Goal: Task Accomplishment & Management: Complete application form

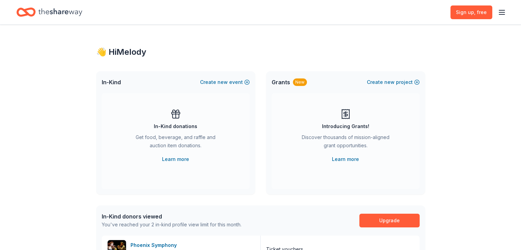
click at [498, 11] on icon "button" at bounding box center [502, 12] width 8 height 8
click at [171, 41] on div "👋 Hi Melody In-Kind Create new event In-Kind donations Get food, beverage, and …" at bounding box center [260, 224] width 351 height 398
click at [65, 10] on icon "Home" at bounding box center [60, 12] width 44 height 14
click at [498, 11] on icon "button" at bounding box center [502, 12] width 8 height 8
click at [167, 11] on div "Sign up , free" at bounding box center [260, 12] width 488 height 16
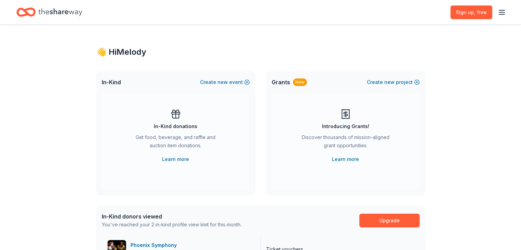
scroll to position [171, 0]
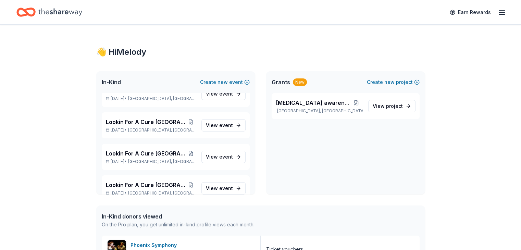
scroll to position [514, 0]
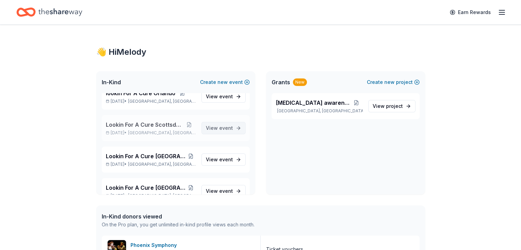
click at [220, 126] on span "event" at bounding box center [226, 128] width 14 height 6
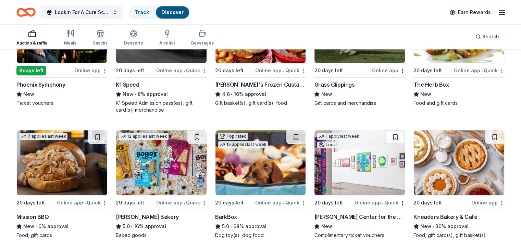
scroll to position [700, 0]
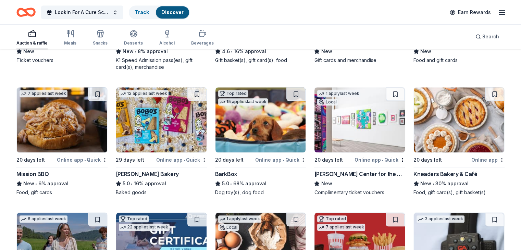
click at [433, 173] on div "Kneaders Bakery & Café" at bounding box center [445, 174] width 64 height 8
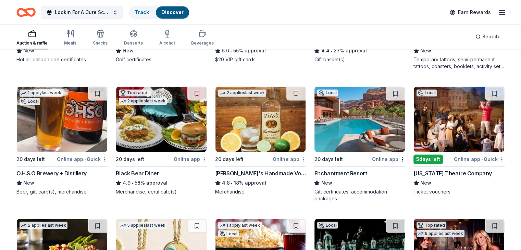
scroll to position [1136, 0]
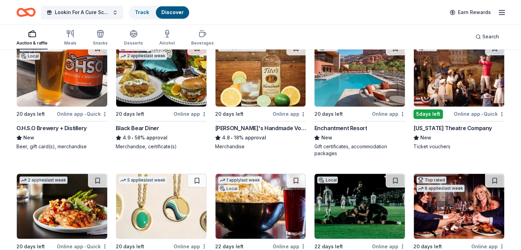
click at [454, 85] on img at bounding box center [459, 73] width 90 height 65
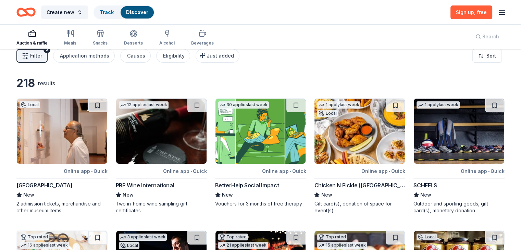
scroll to position [0, 0]
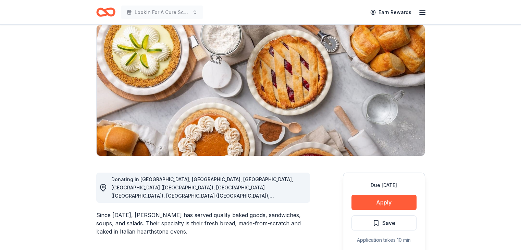
scroll to position [103, 0]
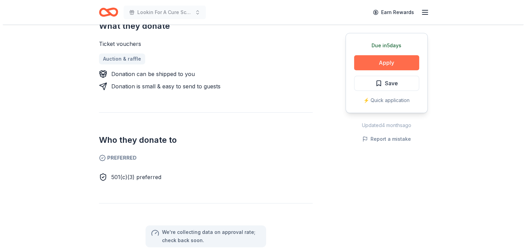
scroll to position [240, 0]
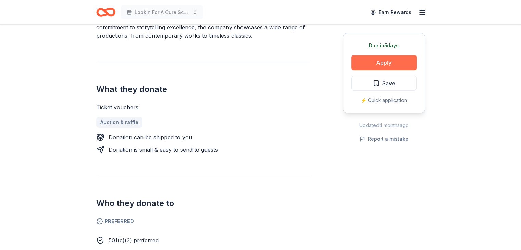
click at [390, 62] on button "Apply" at bounding box center [383, 62] width 65 height 15
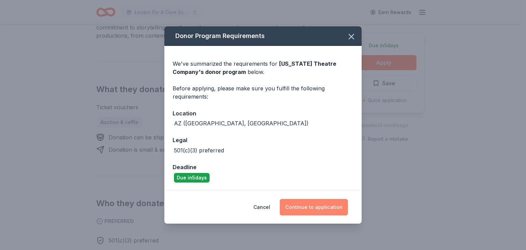
click at [322, 205] on button "Continue to application" at bounding box center [314, 207] width 68 height 16
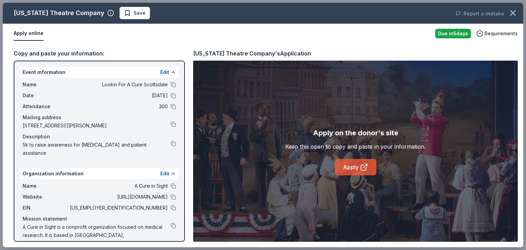
click at [354, 167] on link "Apply" at bounding box center [355, 167] width 41 height 16
click at [360, 165] on icon at bounding box center [364, 167] width 8 height 8
click at [171, 185] on button at bounding box center [173, 185] width 5 height 5
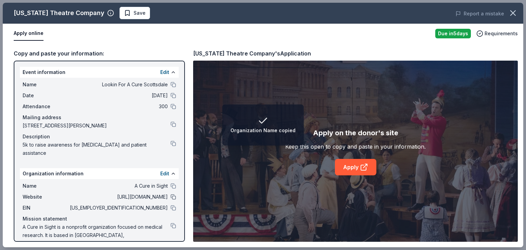
click at [171, 195] on button at bounding box center [173, 196] width 5 height 5
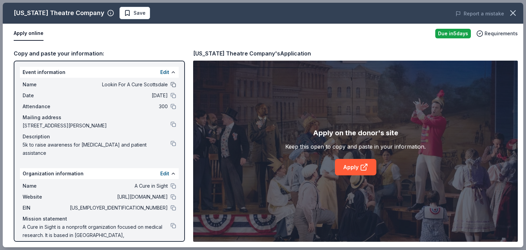
click at [171, 84] on button at bounding box center [173, 84] width 5 height 5
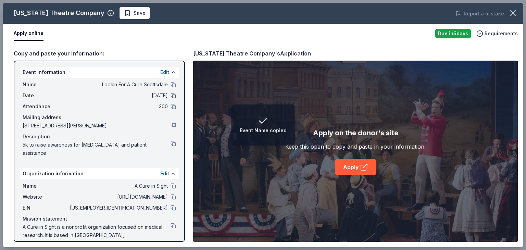
click at [171, 95] on button at bounding box center [173, 95] width 5 height 5
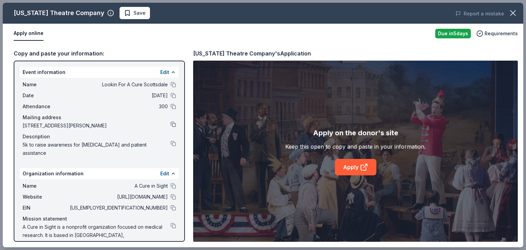
click at [171, 123] on button at bounding box center [173, 124] width 5 height 5
click at [171, 142] on button at bounding box center [173, 143] width 5 height 5
